Goal: Check status: Check status

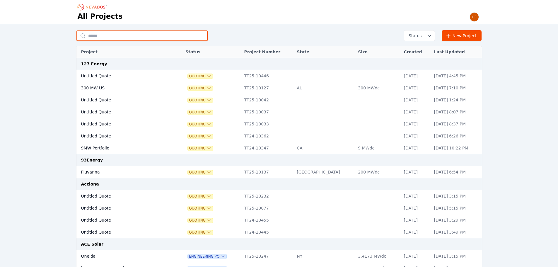
click at [120, 35] on input "text" at bounding box center [141, 35] width 131 height 11
type input "********"
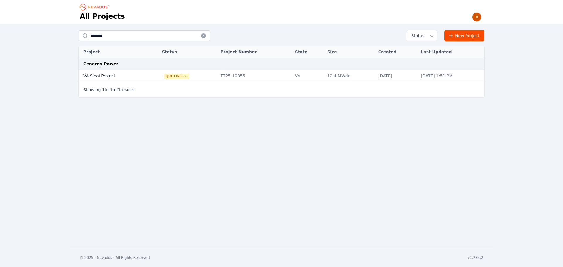
click at [104, 75] on td "VA Sinai Project" at bounding box center [114, 76] width 70 height 12
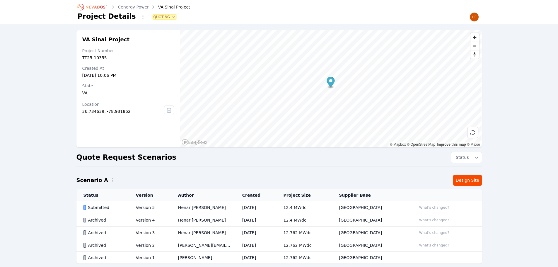
click at [96, 209] on div "Submitted" at bounding box center [105, 208] width 42 height 6
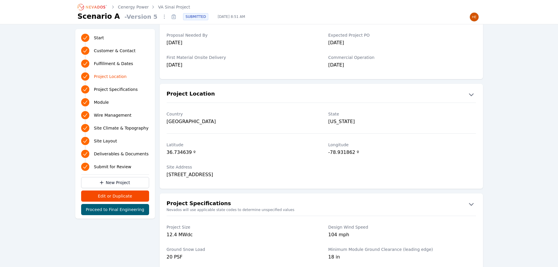
scroll to position [352, 0]
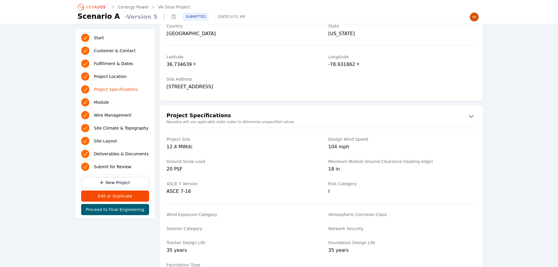
click at [169, 18] on icon at bounding box center [173, 16] width 9 height 9
